Goal: Information Seeking & Learning: Learn about a topic

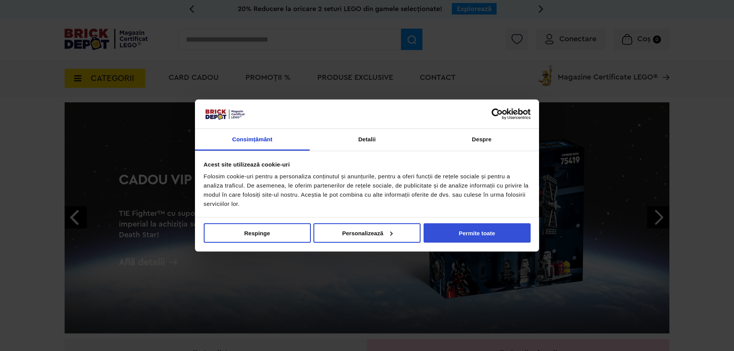
click at [469, 237] on button "Permite toate" at bounding box center [477, 233] width 107 height 20
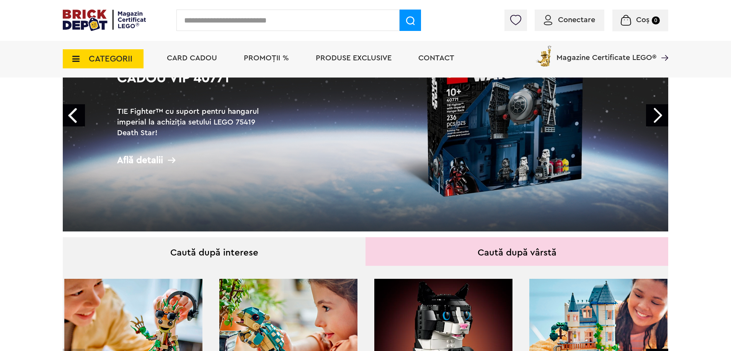
scroll to position [268, 0]
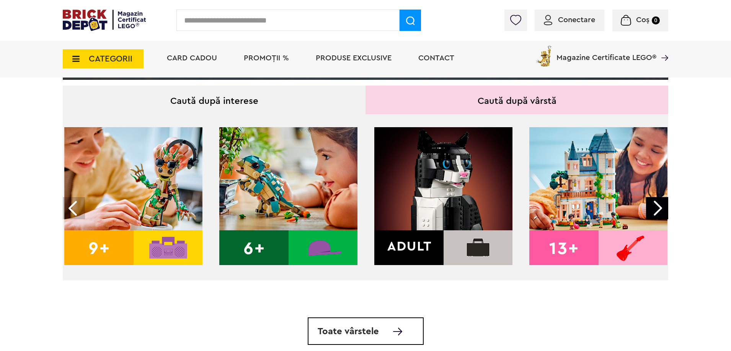
click at [438, 192] on img at bounding box center [443, 196] width 138 height 138
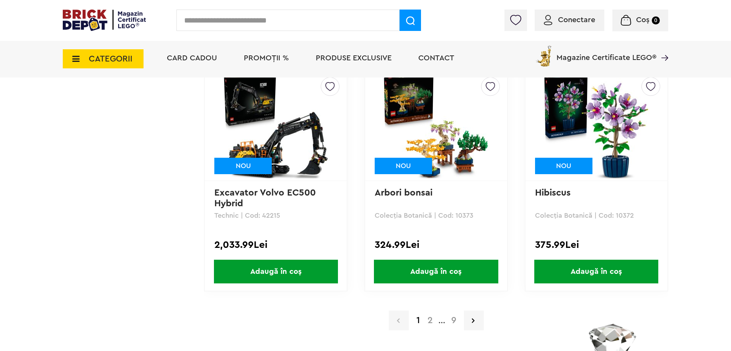
scroll to position [1530, 0]
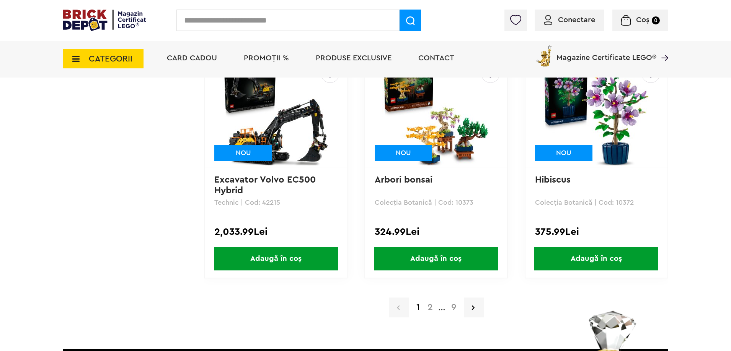
click at [433, 308] on a=Adult&order=1&page=2"] "2" at bounding box center [429, 307] width 13 height 9
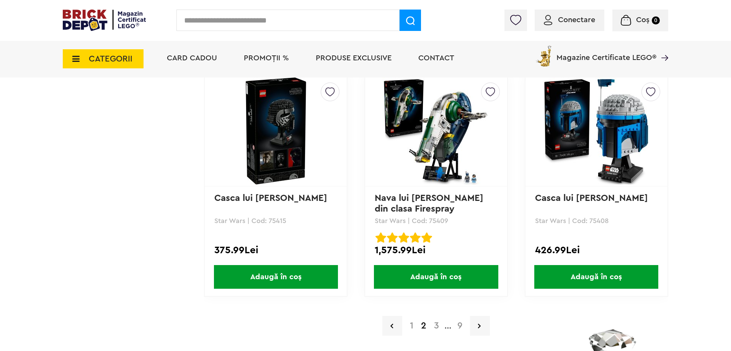
scroll to position [1530, 0]
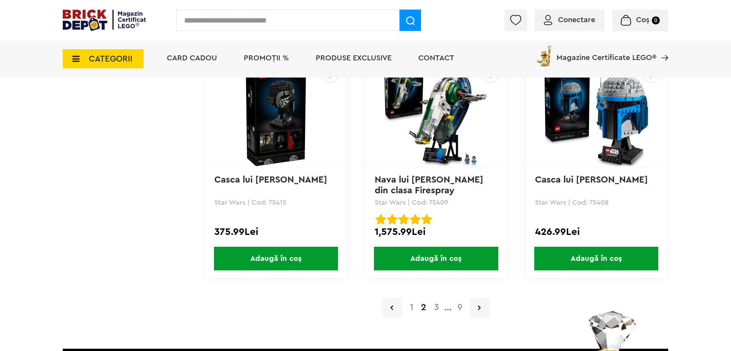
click at [437, 310] on a=Adult&order=1&page=3"] "3" at bounding box center [436, 307] width 13 height 9
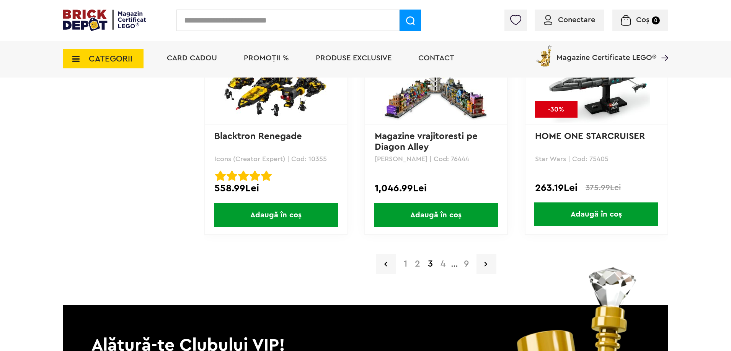
scroll to position [1683, 0]
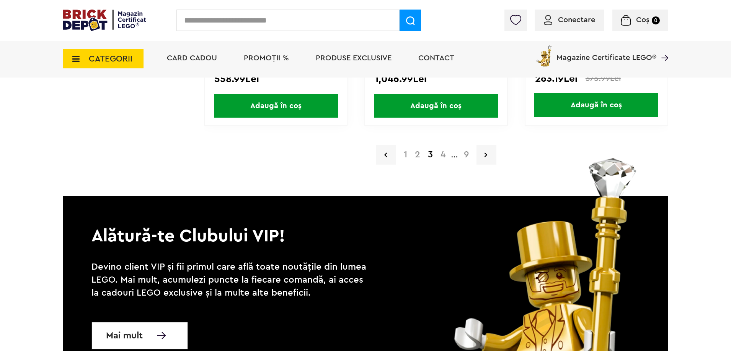
click at [438, 156] on a=Adult&order=1&page=4"] "4" at bounding box center [442, 154] width 13 height 9
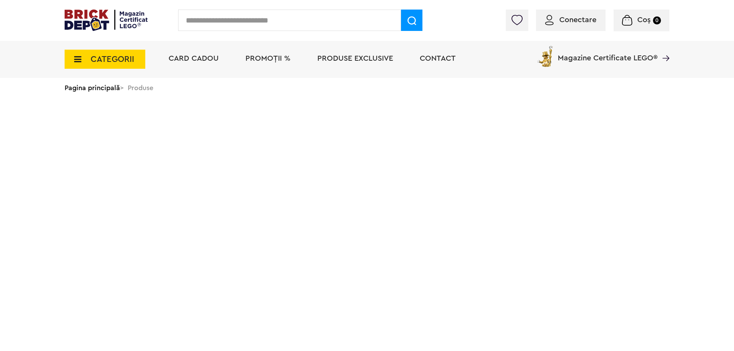
click at [270, 54] on li "PROMOȚII %" at bounding box center [268, 59] width 60 height 37
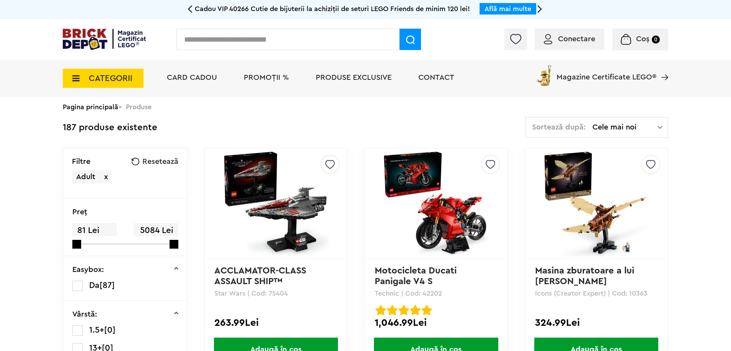
click at [269, 58] on div "Conectare Coș 0" at bounding box center [365, 39] width 731 height 41
click at [268, 73] on li "PROMOȚII %" at bounding box center [266, 78] width 60 height 37
click at [266, 77] on span "PROMOȚII %" at bounding box center [266, 78] width 45 height 8
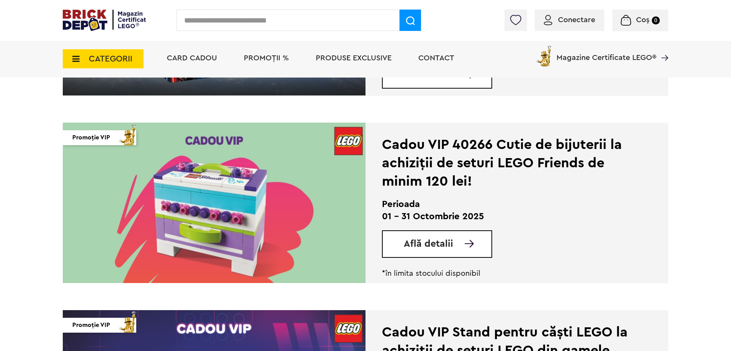
scroll to position [727, 0]
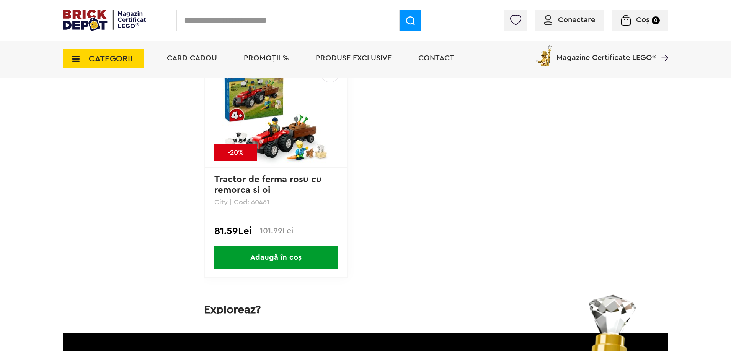
scroll to position [3863, 0]
